Goal: Use online tool/utility: Use online tool/utility

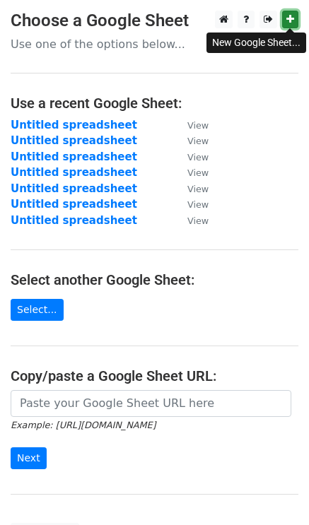
click at [287, 22] on icon at bounding box center [290, 19] width 8 height 10
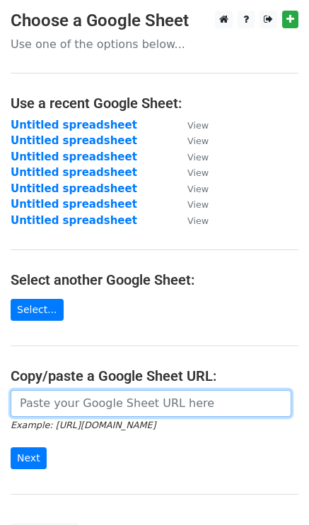
click at [55, 401] on input "url" at bounding box center [151, 403] width 280 height 27
paste input "https://docs.google.com/spreadsheets/d/1BoqGXvRPgT7UMzPK8kmpCpLNQ_uqMYBZQahqVOW…"
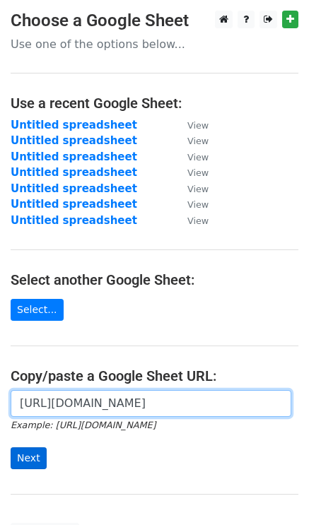
type input "https://docs.google.com/spreadsheets/d/1BoqGXvRPgT7UMzPK8kmpCpLNQ_uqMYBZQahqVOW…"
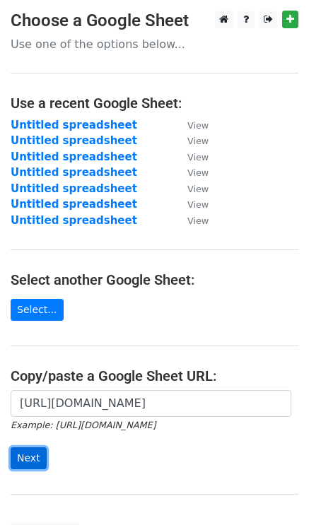
click at [21, 453] on input "Next" at bounding box center [29, 458] width 36 height 22
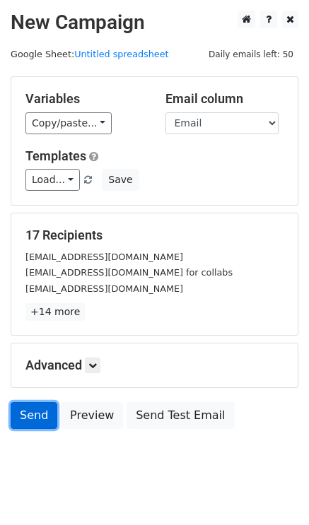
click at [33, 405] on link "Send" at bounding box center [34, 415] width 47 height 27
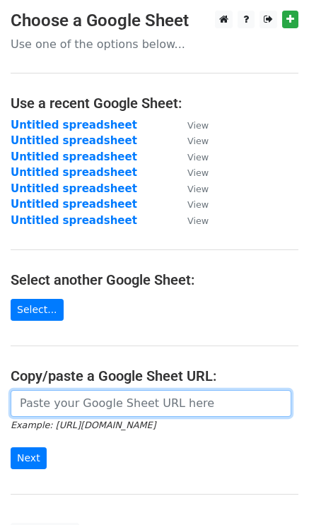
click at [73, 403] on input "url" at bounding box center [151, 403] width 280 height 27
click at [56, 412] on input "url" at bounding box center [151, 403] width 280 height 27
paste input "https://docs.google.com/spreadsheets/d/1BoqGXvRPgT7UMzPK8kmpCpLNQ_uqMYBZQahqVOW…"
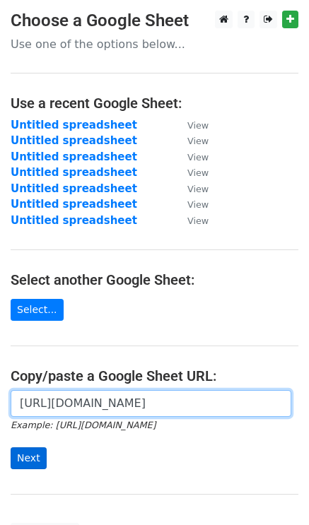
type input "https://docs.google.com/spreadsheets/d/1BoqGXvRPgT7UMzPK8kmpCpLNQ_uqMYBZQahqVOW…"
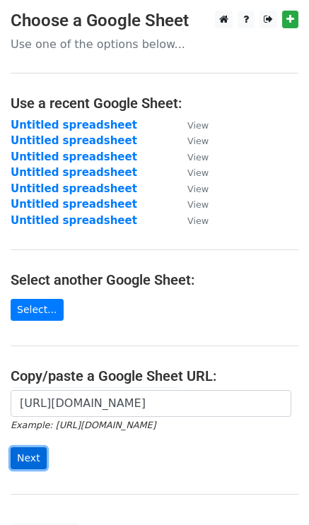
scroll to position [0, 0]
click at [20, 458] on input "Next" at bounding box center [29, 458] width 36 height 22
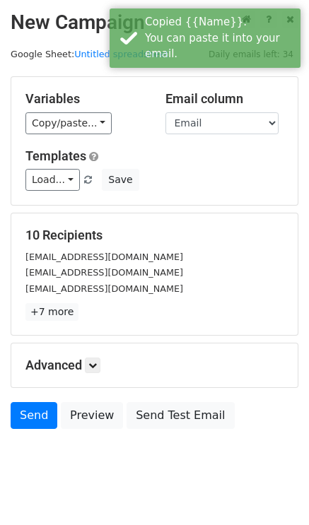
click at [193, 270] on div "timon280321@yahoo.com" at bounding box center [154, 272] width 279 height 16
click at [44, 404] on link "Send" at bounding box center [34, 415] width 47 height 27
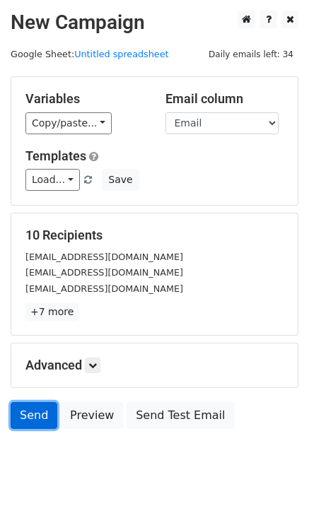
click at [32, 419] on link "Send" at bounding box center [34, 415] width 47 height 27
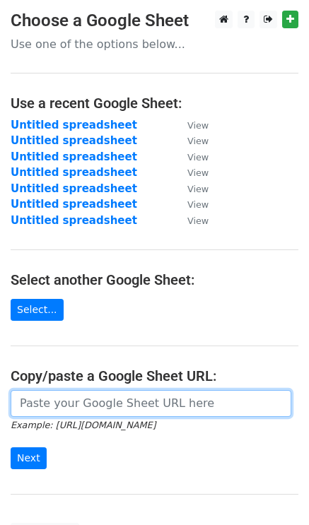
click at [65, 411] on input "url" at bounding box center [151, 403] width 280 height 27
paste input "https://docs.google.com/spreadsheets/d/1BoqGXvRPgT7UMzPK8kmpCpLNQ_uqMYBZQahqVOW…"
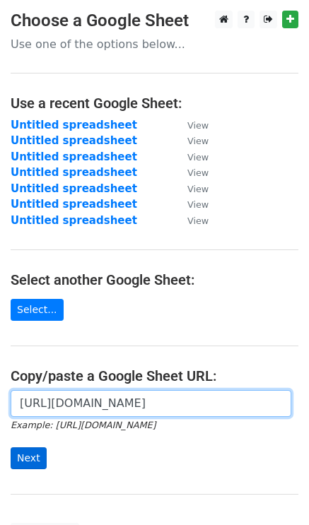
type input "https://docs.google.com/spreadsheets/d/1BoqGXvRPgT7UMzPK8kmpCpLNQ_uqMYBZQahqVOW…"
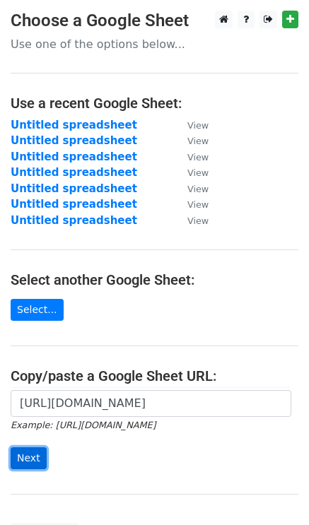
click at [19, 457] on input "Next" at bounding box center [29, 458] width 36 height 22
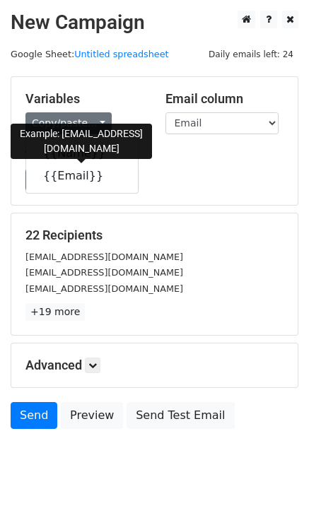
click at [70, 176] on link "{{Email}}" at bounding box center [82, 175] width 112 height 23
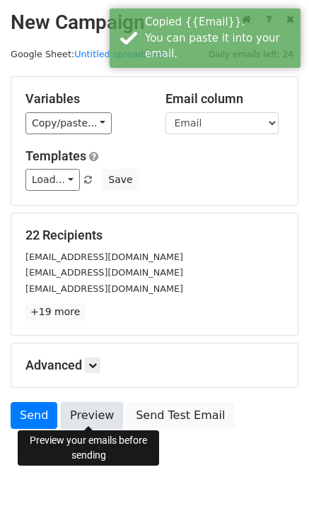
click at [92, 410] on link "Preview" at bounding box center [92, 415] width 62 height 27
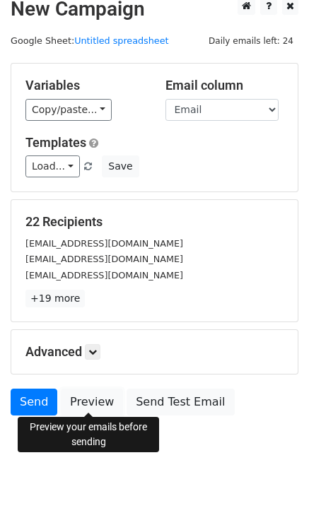
scroll to position [20, 0]
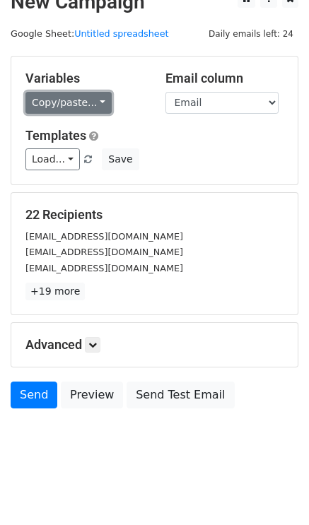
click at [90, 97] on link "Copy/paste..." at bounding box center [68, 103] width 86 height 22
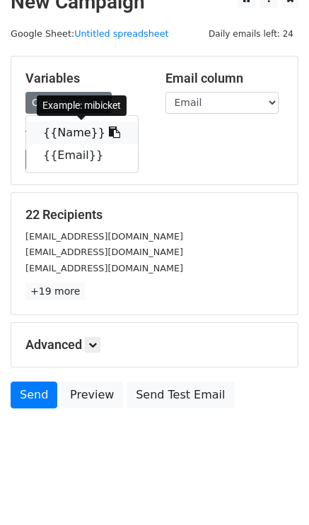
click at [88, 127] on link "{{Name}}" at bounding box center [82, 132] width 112 height 23
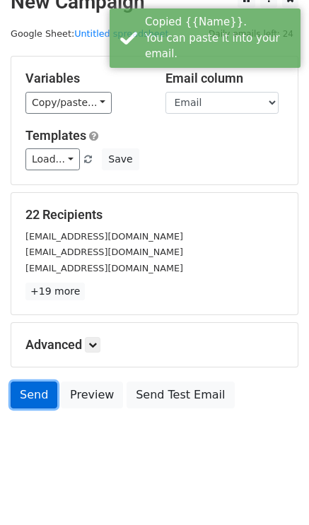
click at [33, 394] on link "Send" at bounding box center [34, 394] width 47 height 27
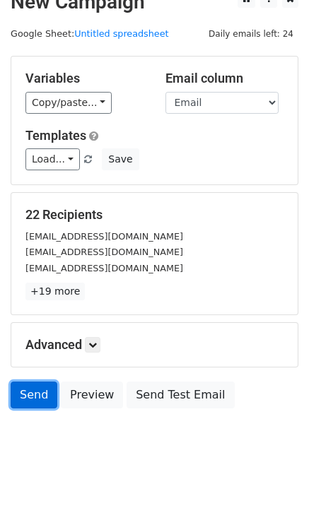
click at [25, 390] on link "Send" at bounding box center [34, 394] width 47 height 27
